Goal: Task Accomplishment & Management: Use online tool/utility

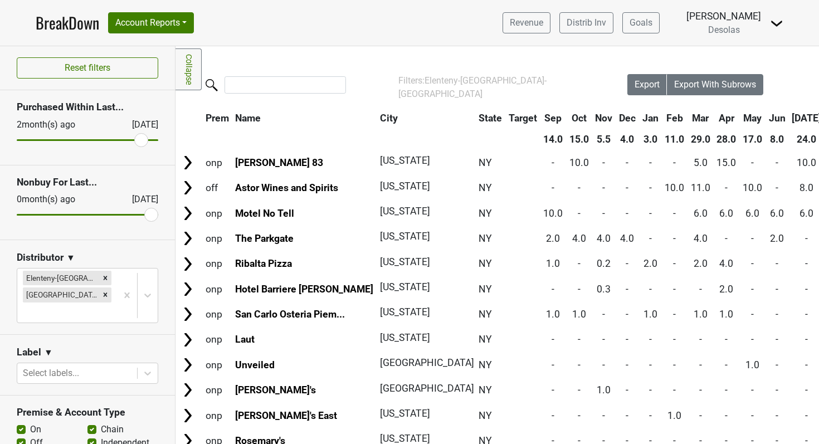
scroll to position [95, 57]
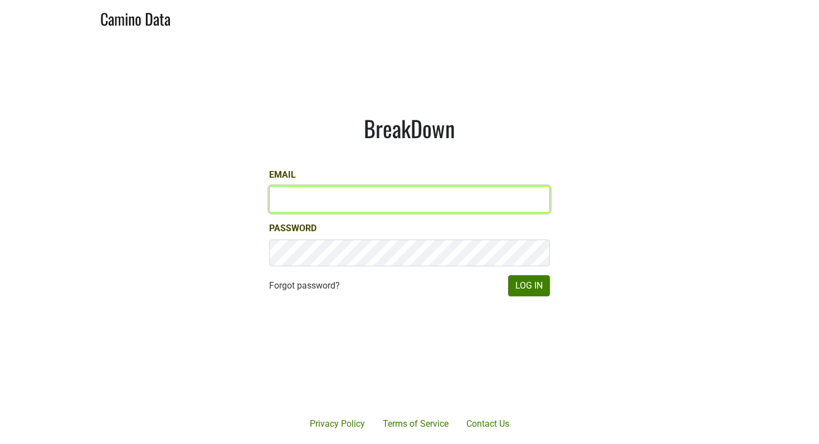
click at [390, 193] on input "Email" at bounding box center [409, 199] width 281 height 27
type input "[EMAIL_ADDRESS][DOMAIN_NAME]"
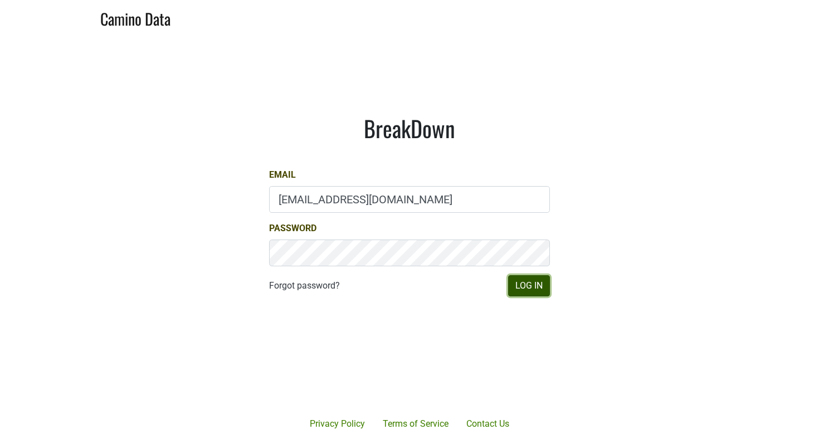
click at [529, 286] on button "Log In" at bounding box center [529, 285] width 42 height 21
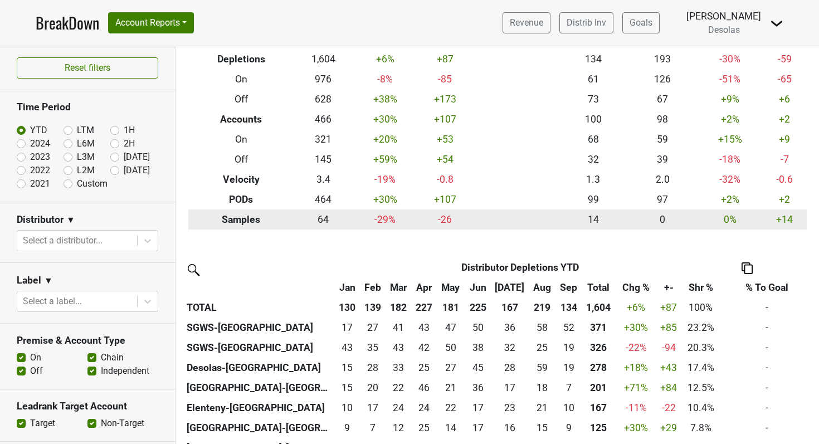
scroll to position [81, 0]
